Goal: Register for event/course

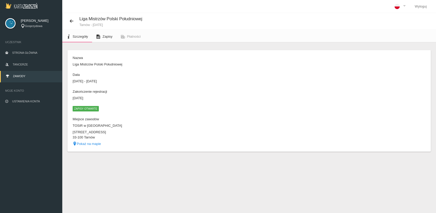
click at [102, 35] on link "Zapisy" at bounding box center [104, 36] width 24 height 11
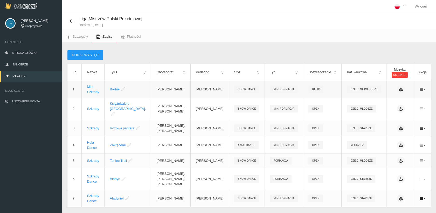
click at [420, 89] on icon at bounding box center [423, 89] width 6 height 4
click at [389, 99] on link "Edytuj" at bounding box center [392, 98] width 52 height 9
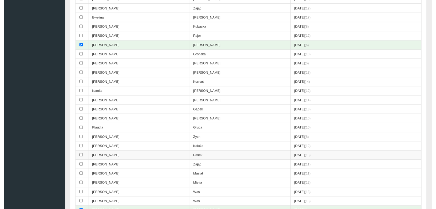
scroll to position [115, 0]
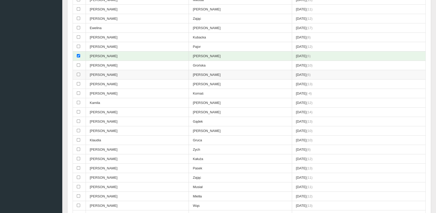
click at [79, 73] on input "checkbox" at bounding box center [78, 74] width 3 height 3
checkbox input "true"
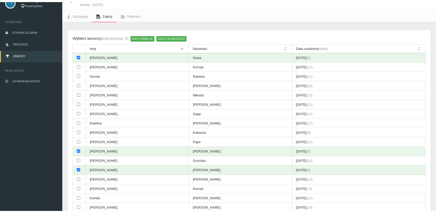
scroll to position [0, 0]
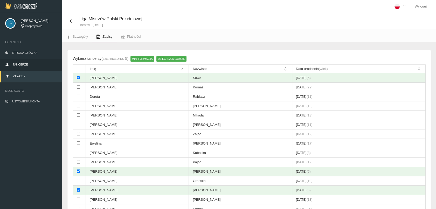
click at [21, 64] on span "Tancerze" at bounding box center [20, 64] width 15 height 3
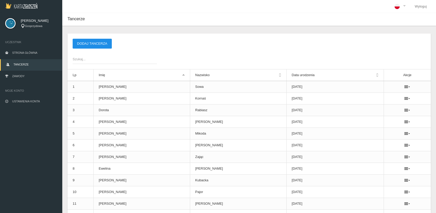
click at [86, 40] on button "Dodaj tancerza" at bounding box center [92, 44] width 39 height 10
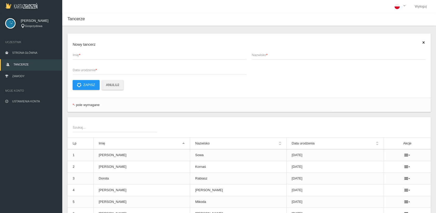
click at [77, 53] on span "Imię *" at bounding box center [157, 54] width 169 height 5
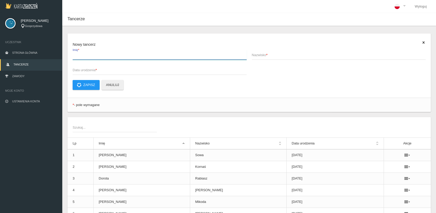
click at [77, 53] on input "Imię *" at bounding box center [160, 55] width 174 height 10
type input "Zuzanna"
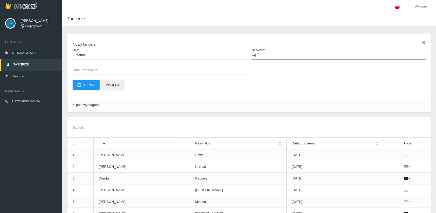
type input "w"
type input "Wąs"
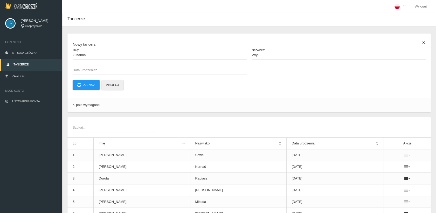
click at [76, 69] on span "Data urodzenia *" at bounding box center [157, 69] width 169 height 5
click at [76, 69] on input "Data urodzenia *" at bounding box center [160, 70] width 174 height 10
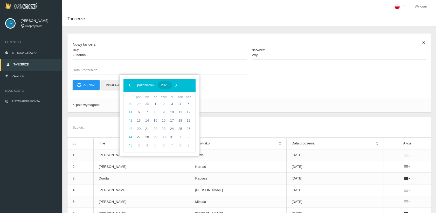
click at [169, 85] on span "2025" at bounding box center [165, 85] width 8 height 4
click at [151, 99] on span "2019" at bounding box center [151, 100] width 12 height 12
click at [140, 141] on span "październik" at bounding box center [139, 141] width 26 height 8
click at [138, 128] on span "21" at bounding box center [139, 129] width 8 height 8
type input "[DATE]"
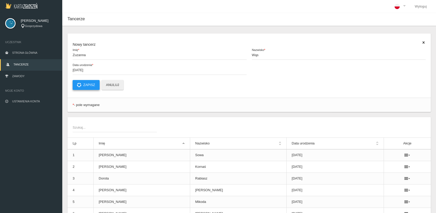
click at [85, 84] on button "Zapisz" at bounding box center [86, 85] width 27 height 10
click at [73, 53] on span "Imię *" at bounding box center [157, 54] width 169 height 5
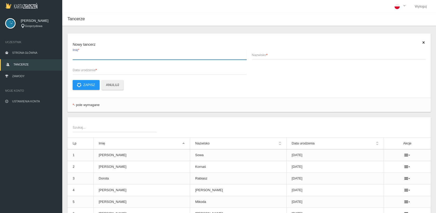
click at [73, 53] on input "Imię *" at bounding box center [160, 55] width 174 height 10
drag, startPoint x: 93, startPoint y: 57, endPoint x: 82, endPoint y: 53, distance: 11.4
click at [80, 53] on input "[PERSON_NAME]" at bounding box center [160, 55] width 174 height 10
type input "[PERSON_NAME]"
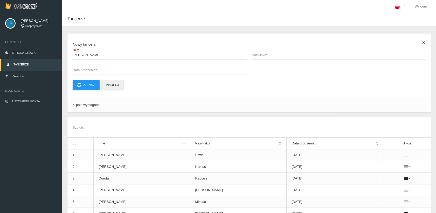
click at [254, 56] on span "Nazwisko *" at bounding box center [336, 54] width 169 height 5
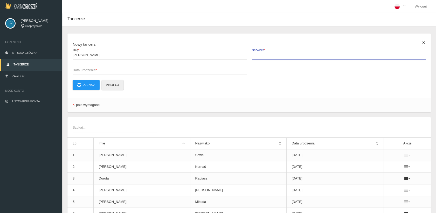
click at [254, 56] on input "Nazwisko *" at bounding box center [339, 55] width 174 height 10
paste input "Wąs"
type input "Wąs"
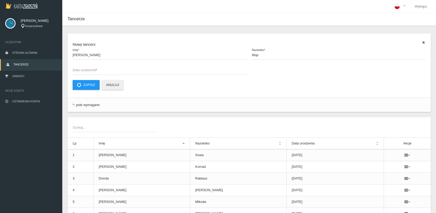
drag, startPoint x: 74, startPoint y: 69, endPoint x: 69, endPoint y: 64, distance: 6.8
click at [70, 65] on div "[PERSON_NAME] * Wąs Nazwisko * Data urodzenia *" at bounding box center [249, 65] width 358 height 30
click at [84, 67] on span "Data urodzenia *" at bounding box center [157, 69] width 169 height 5
click at [84, 67] on input "Data urodzenia *" at bounding box center [160, 70] width 174 height 10
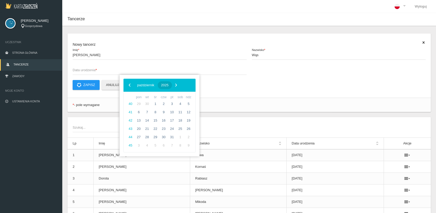
click at [172, 82] on button "2025" at bounding box center [165, 85] width 14 height 8
click at [149, 100] on span "2019" at bounding box center [151, 100] width 12 height 12
click at [163, 100] on span "luty" at bounding box center [161, 101] width 19 height 8
click at [171, 110] on span "8" at bounding box center [172, 112] width 8 height 8
type input "[DATE]"
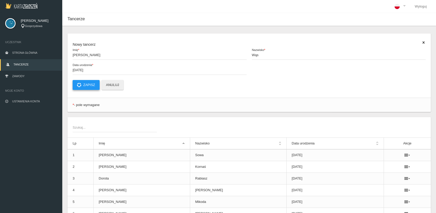
click at [87, 82] on button "Zapisz" at bounding box center [86, 85] width 27 height 10
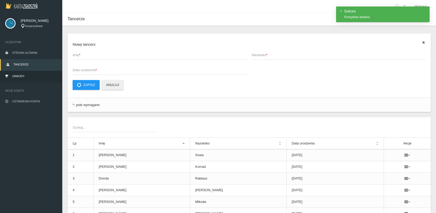
click at [26, 76] on link "Zawody" at bounding box center [31, 76] width 62 height 11
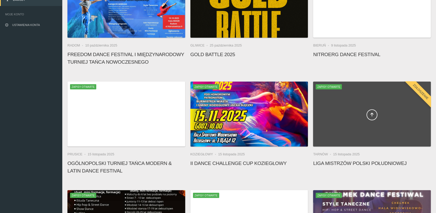
scroll to position [86, 0]
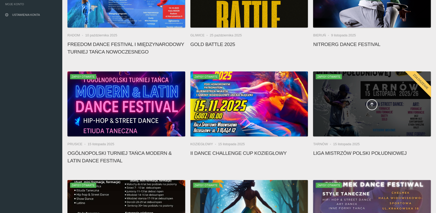
click at [353, 111] on div at bounding box center [372, 103] width 118 height 65
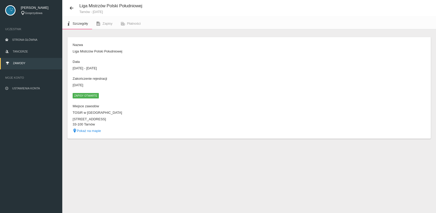
scroll to position [13, 0]
click at [102, 22] on link "Zapisy" at bounding box center [104, 23] width 24 height 11
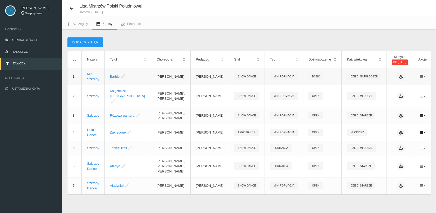
click at [420, 75] on icon at bounding box center [423, 76] width 6 height 4
click at [384, 83] on link "Edytuj" at bounding box center [392, 85] width 52 height 9
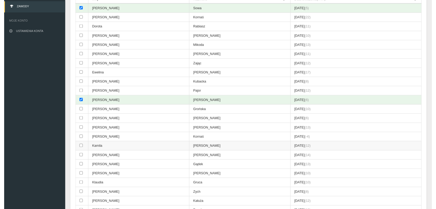
scroll to position [71, 0]
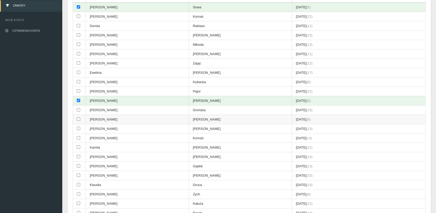
click at [77, 118] on input "checkbox" at bounding box center [78, 118] width 3 height 3
checkbox input "true"
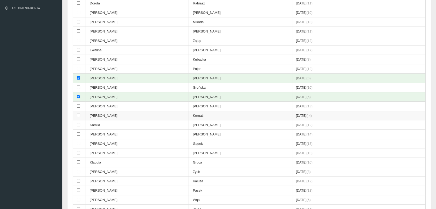
scroll to position [99, 0]
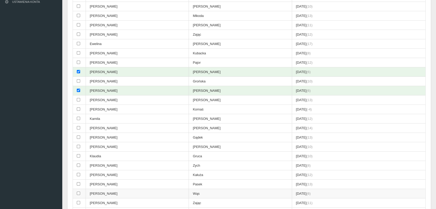
click at [79, 191] on input "checkbox" at bounding box center [78, 192] width 3 height 3
checkbox input "true"
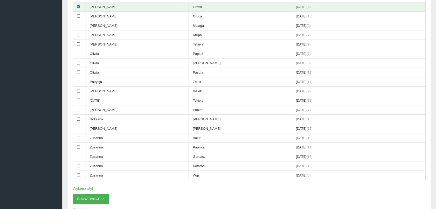
scroll to position [445, 0]
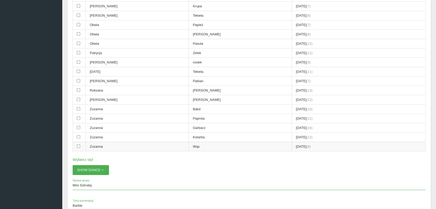
click at [78, 144] on input "checkbox" at bounding box center [78, 145] width 3 height 3
checkbox input "true"
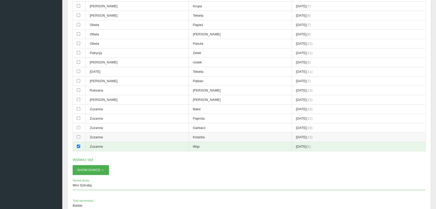
scroll to position [560, 0]
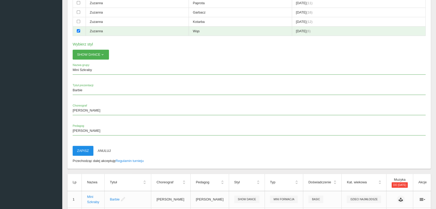
click at [82, 146] on button "Zapisz" at bounding box center [83, 151] width 21 height 10
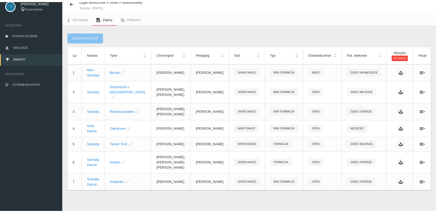
scroll to position [13, 0]
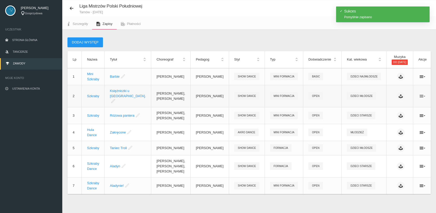
click at [420, 94] on icon at bounding box center [423, 96] width 6 height 4
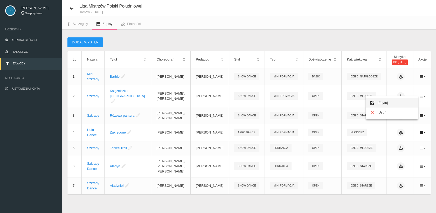
click at [392, 103] on link "Edytuj" at bounding box center [392, 102] width 52 height 9
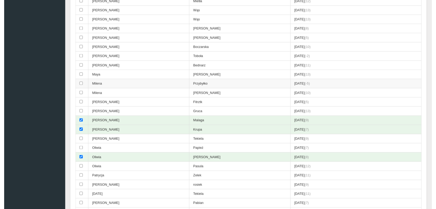
scroll to position [330, 0]
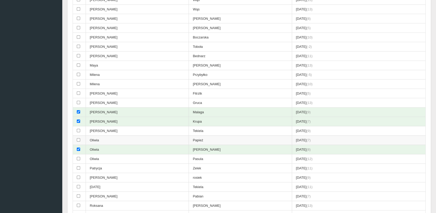
click at [78, 138] on input "checkbox" at bounding box center [78, 139] width 3 height 3
checkbox input "true"
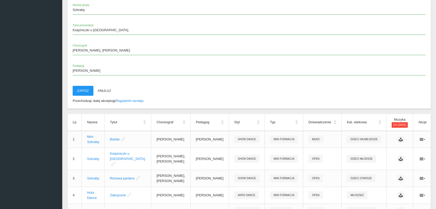
scroll to position [560, 0]
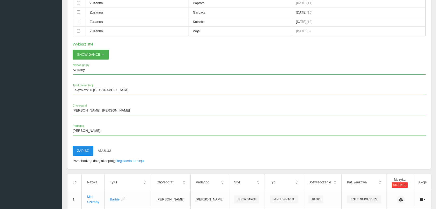
click at [82, 146] on button "Zapisz" at bounding box center [83, 151] width 21 height 10
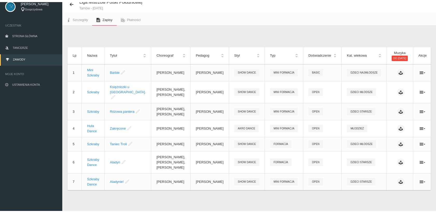
scroll to position [13, 0]
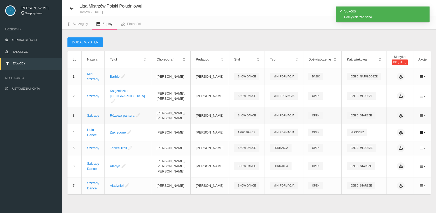
click at [420, 113] on icon at bounding box center [423, 115] width 6 height 4
click at [384, 119] on link "Edytuj" at bounding box center [392, 119] width 52 height 9
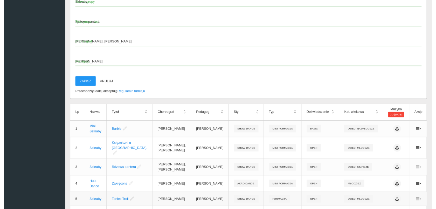
scroll to position [677, 0]
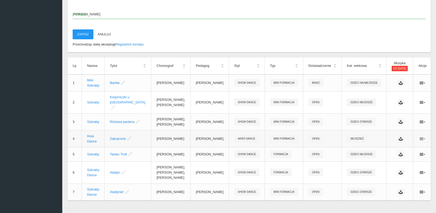
click at [420, 136] on icon at bounding box center [423, 138] width 6 height 4
click at [387, 135] on link "Edytuj" at bounding box center [392, 137] width 52 height 9
checkbox input "false"
checkbox input "true"
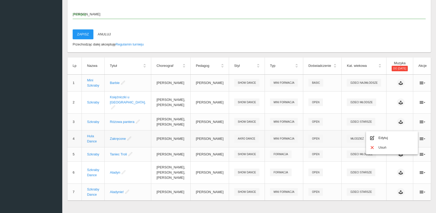
checkbox input "true"
checkbox input "false"
checkbox input "true"
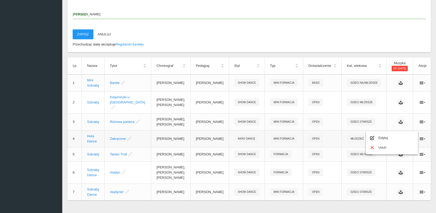
type input "Hula Dance"
type input "Zakręcone"
type input "[PERSON_NAME]"
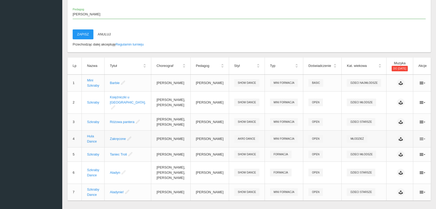
click at [420, 136] on icon at bounding box center [423, 138] width 6 height 4
click at [382, 137] on link "Edytuj" at bounding box center [392, 137] width 52 height 9
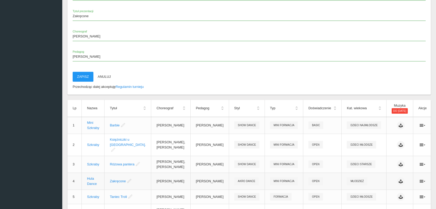
scroll to position [681, 0]
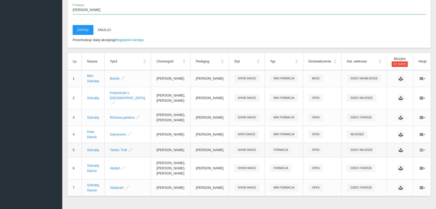
click at [420, 148] on icon at bounding box center [423, 150] width 6 height 4
drag, startPoint x: 385, startPoint y: 150, endPoint x: 376, endPoint y: 145, distance: 11.0
click at [384, 148] on link "Edytuj" at bounding box center [392, 149] width 52 height 9
checkbox input "false"
checkbox input "true"
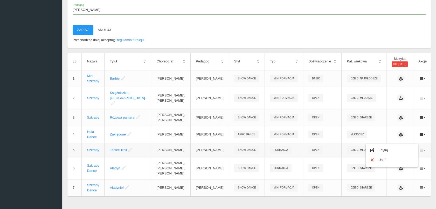
checkbox input "true"
checkbox input "false"
checkbox input "true"
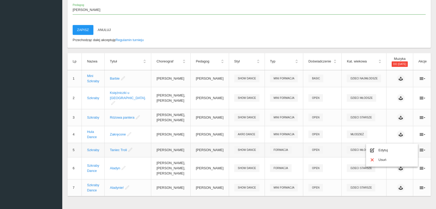
checkbox input "true"
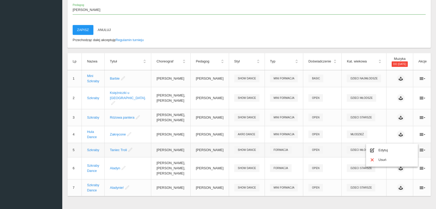
checkbox input "true"
checkbox input "false"
type input "Szkraby"
type input "Taniec Troli"
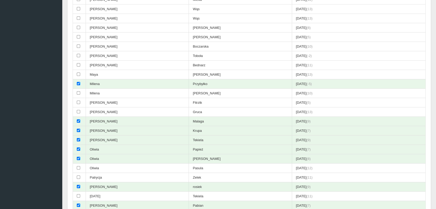
scroll to position [317, 0]
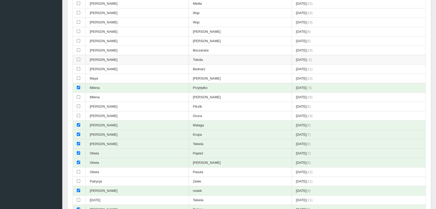
click at [79, 58] on input "checkbox" at bounding box center [78, 59] width 3 height 3
checkbox input "true"
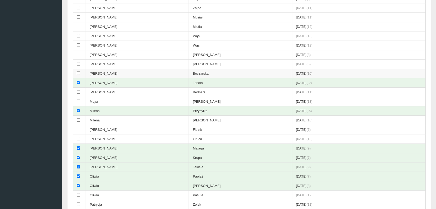
scroll to position [288, 0]
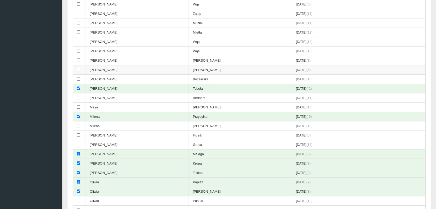
click at [78, 68] on input "checkbox" at bounding box center [78, 69] width 3 height 3
checkbox input "true"
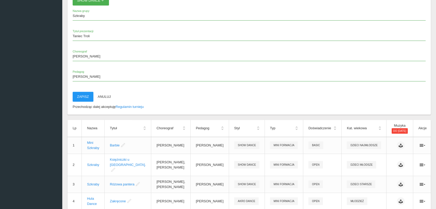
scroll to position [663, 0]
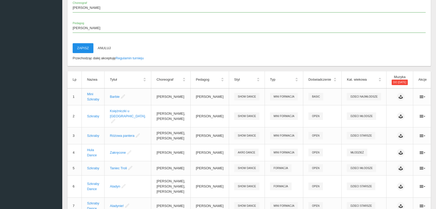
drag, startPoint x: 82, startPoint y: 40, endPoint x: 249, endPoint y: 26, distance: 167.9
click at [82, 43] on button "Zapisz" at bounding box center [83, 48] width 21 height 10
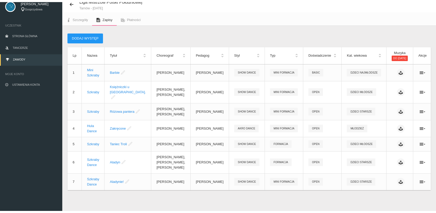
scroll to position [13, 0]
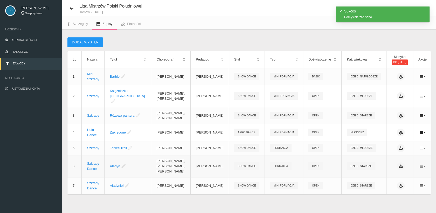
click at [420, 164] on icon at bounding box center [423, 166] width 6 height 4
click at [382, 171] on link "Edytuj" at bounding box center [392, 172] width 52 height 9
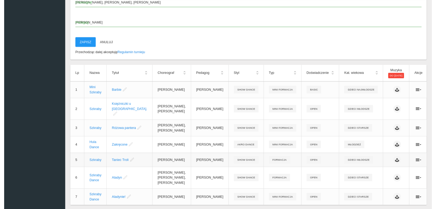
scroll to position [677, 0]
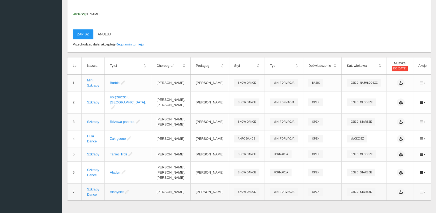
click at [420, 190] on icon at bounding box center [423, 192] width 6 height 4
drag, startPoint x: 385, startPoint y: 193, endPoint x: 369, endPoint y: 189, distance: 16.5
click at [383, 191] on link "Edytuj" at bounding box center [392, 193] width 52 height 9
checkbox input "false"
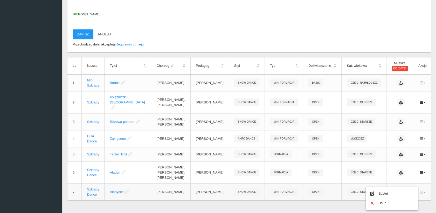
checkbox input "false"
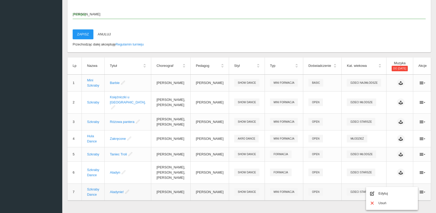
type input "Aladynie!"
type input "[PERSON_NAME]"
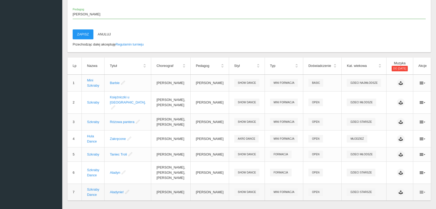
click at [420, 190] on icon at bounding box center [423, 192] width 6 height 4
click at [382, 192] on link "Edytuj" at bounding box center [392, 193] width 52 height 9
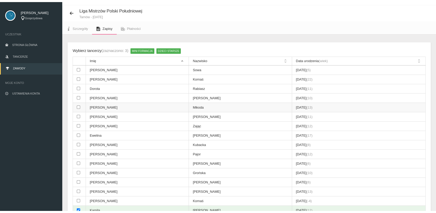
scroll to position [0, 0]
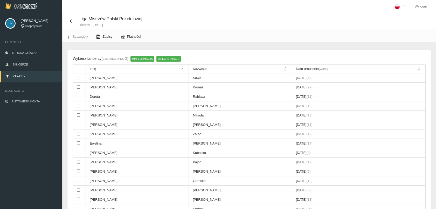
click at [137, 35] on span "Płatności" at bounding box center [134, 37] width 14 height 4
